Goal: Task Accomplishment & Management: Complete application form

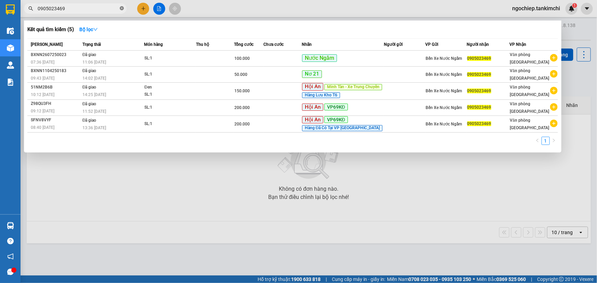
click at [121, 9] on icon "close-circle" at bounding box center [122, 8] width 4 height 4
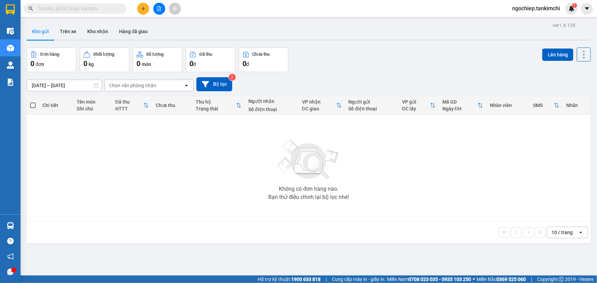
click at [80, 11] on input "text" at bounding box center [78, 9] width 81 height 8
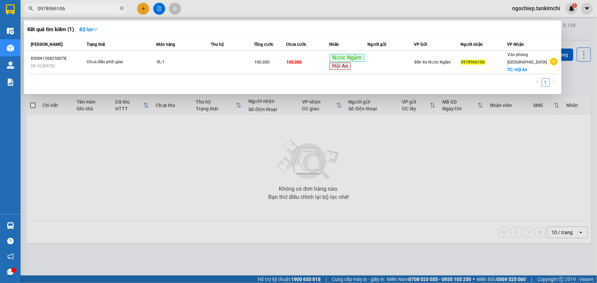
type input "0978966106"
drag, startPoint x: 120, startPoint y: 7, endPoint x: 105, endPoint y: 8, distance: 14.4
click at [120, 8] on icon "close-circle" at bounding box center [122, 8] width 4 height 4
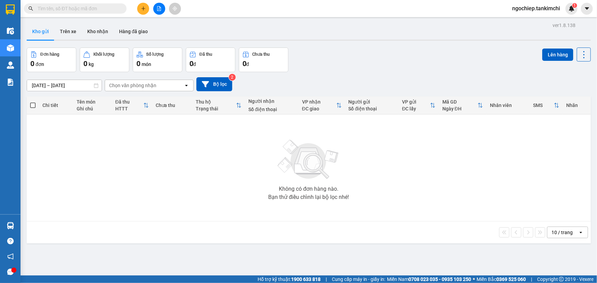
click at [105, 8] on input "text" at bounding box center [78, 9] width 81 height 8
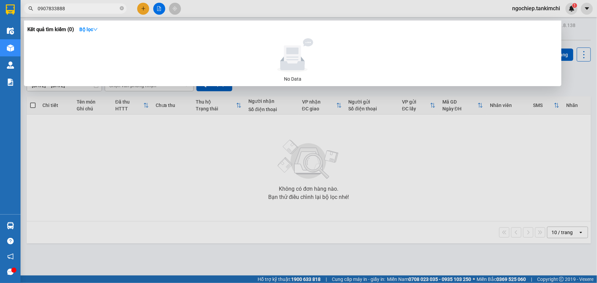
click at [55, 7] on input "0907833888" at bounding box center [78, 9] width 81 height 8
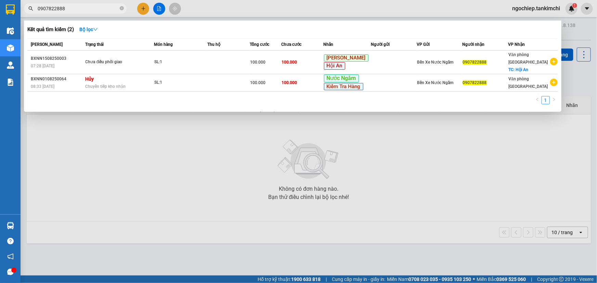
type input "0907822888"
click at [123, 8] on icon "close-circle" at bounding box center [122, 8] width 4 height 4
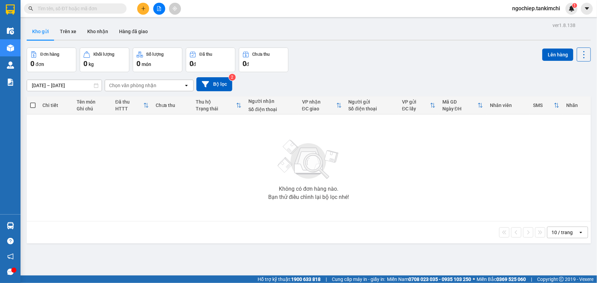
click at [115, 9] on input "text" at bounding box center [78, 9] width 81 height 8
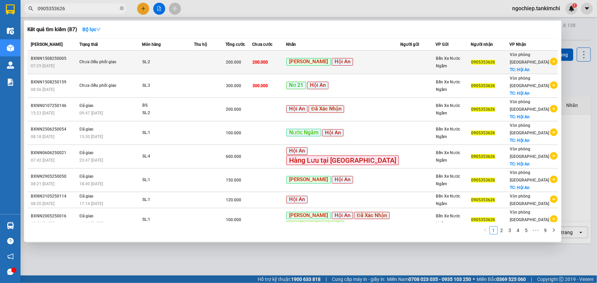
type input "0905353626"
click at [241, 59] on div "200.000" at bounding box center [239, 62] width 26 height 8
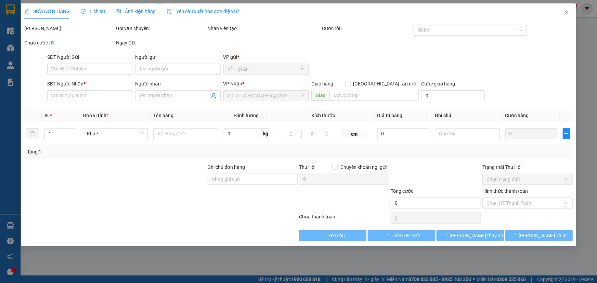
type input "0905353626"
checkbox input "true"
type input "Hội An"
type input "200.000"
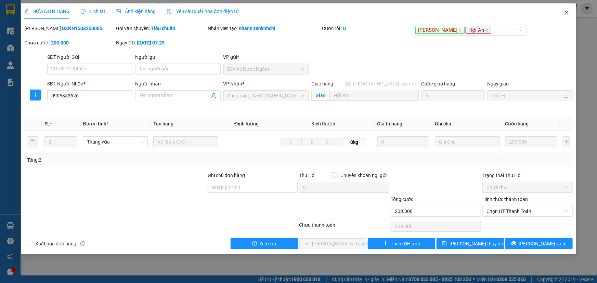
click at [565, 13] on icon "close" at bounding box center [566, 12] width 5 height 5
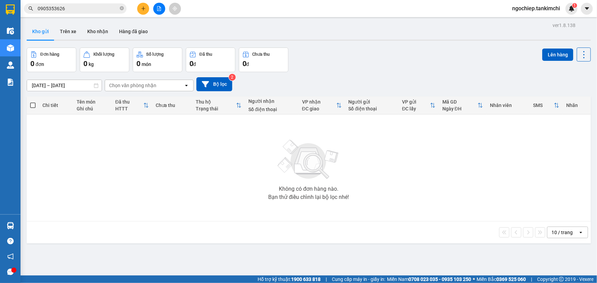
click at [68, 7] on input "0905353626" at bounding box center [78, 9] width 81 height 8
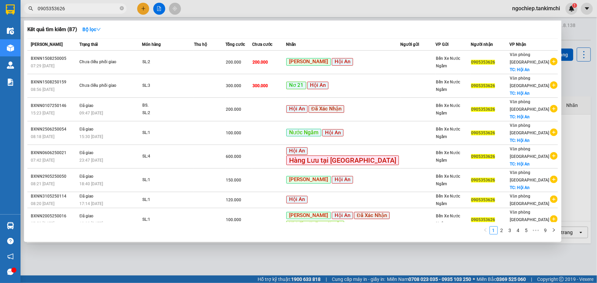
click at [74, 7] on input "0905353626" at bounding box center [78, 9] width 81 height 8
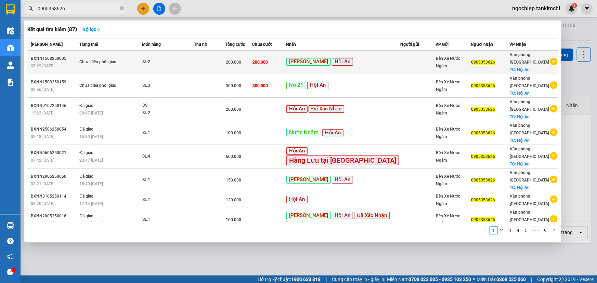
click at [324, 66] on div "Mỹ Đình Hội An" at bounding box center [343, 62] width 114 height 8
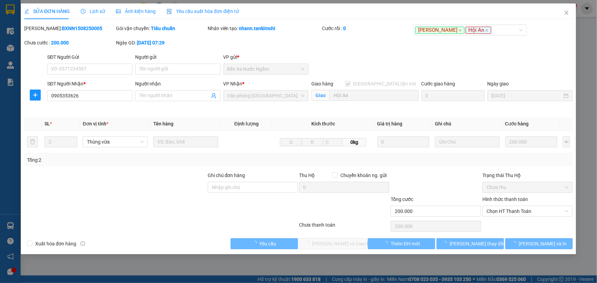
type input "0905353626"
checkbox input "true"
type input "Hội An"
type input "200.000"
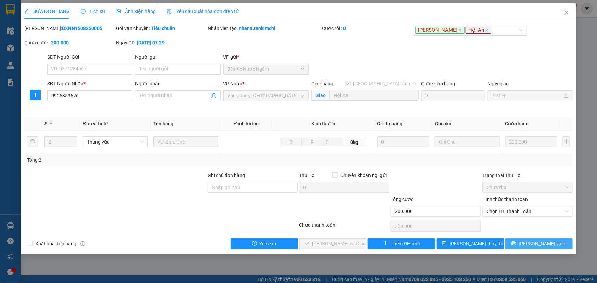
click at [534, 243] on span "[PERSON_NAME] và In" at bounding box center [543, 244] width 48 height 8
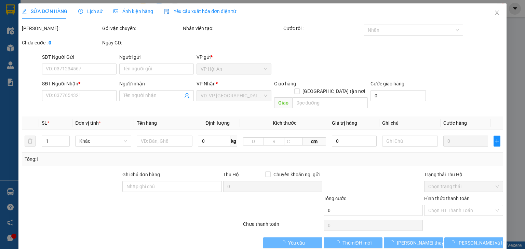
type input "0905353626"
checkbox input "true"
type input "Hội An"
type input "200.000"
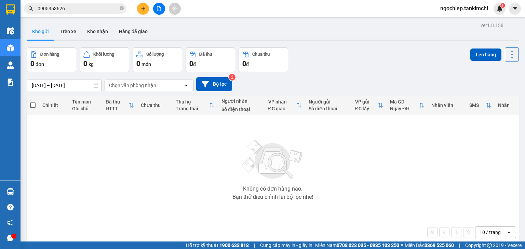
click at [121, 8] on icon "close-circle" at bounding box center [122, 8] width 4 height 4
click at [108, 8] on input "text" at bounding box center [78, 9] width 81 height 8
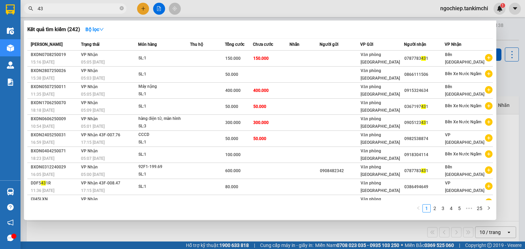
type input "4"
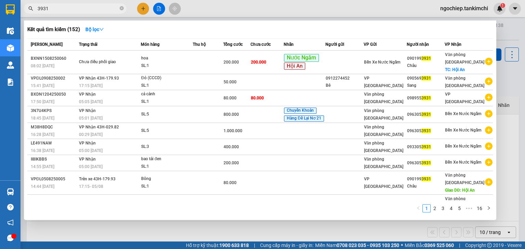
type input "3931"
